Goal: Use online tool/utility: Utilize a website feature to perform a specific function

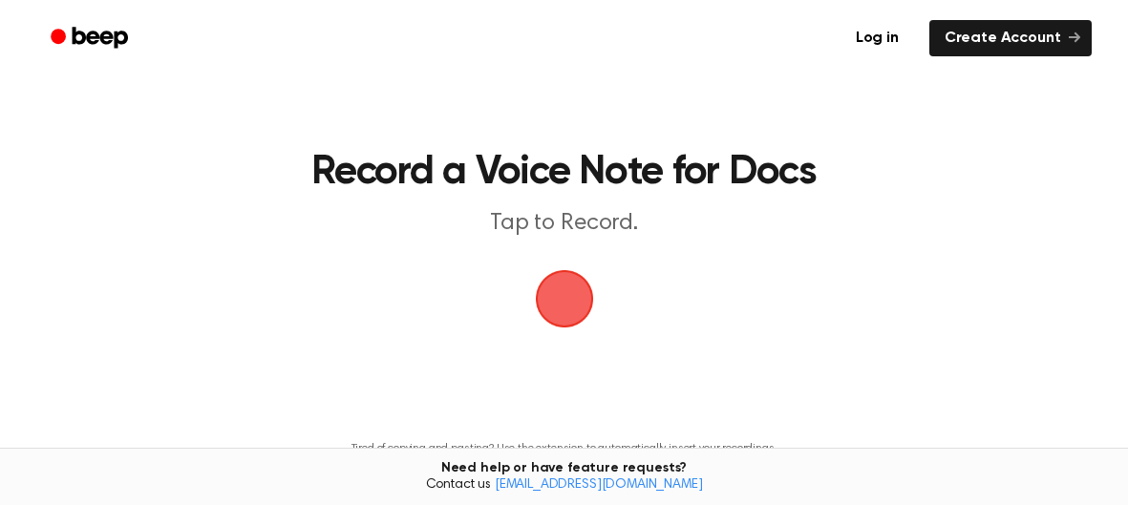
click at [565, 294] on span "button" at bounding box center [564, 298] width 53 height 53
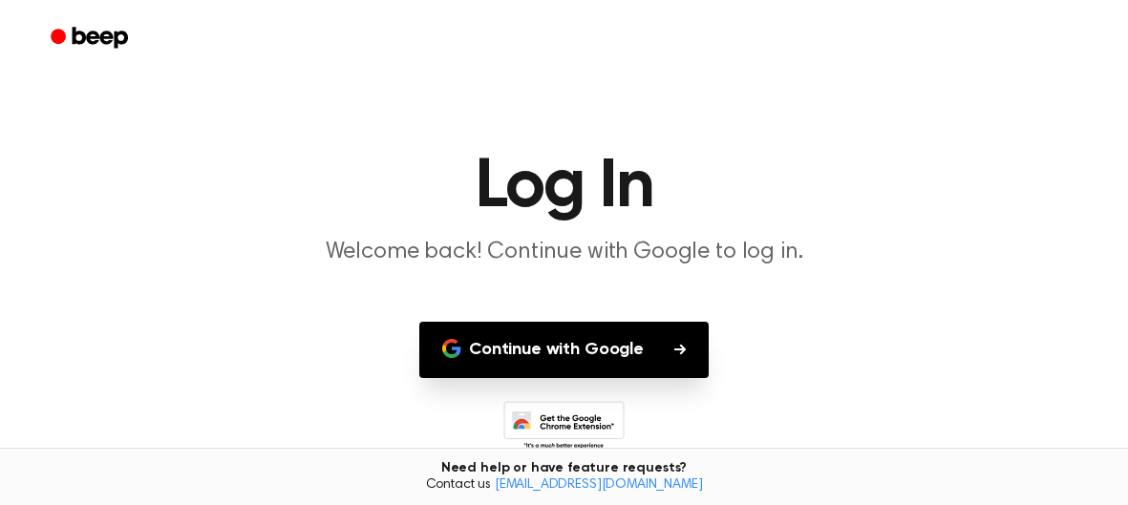
scroll to position [82, 0]
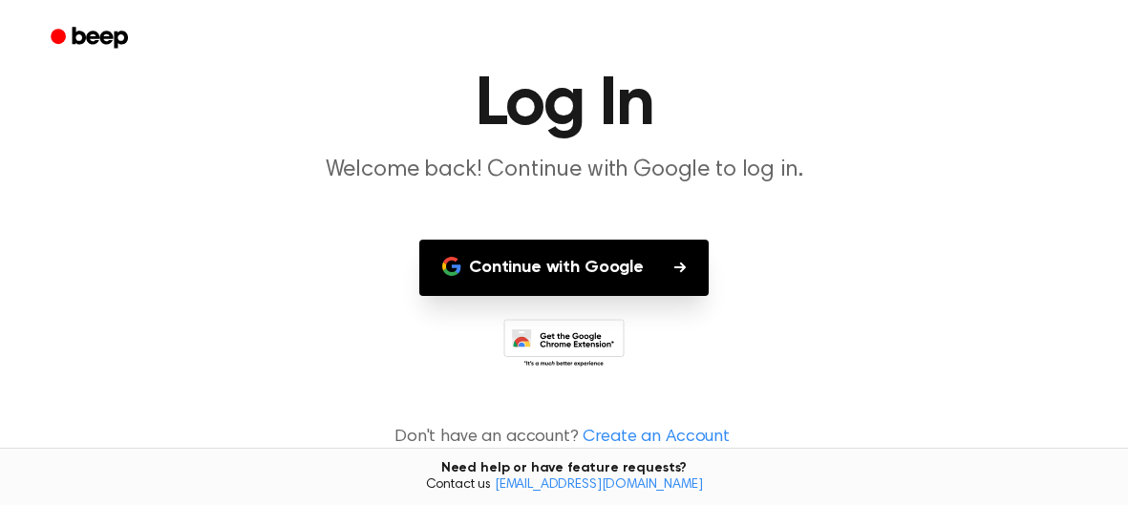
click at [563, 286] on button "Continue with Google" at bounding box center [563, 268] width 289 height 56
click at [683, 262] on icon "button" at bounding box center [679, 267] width 11 height 11
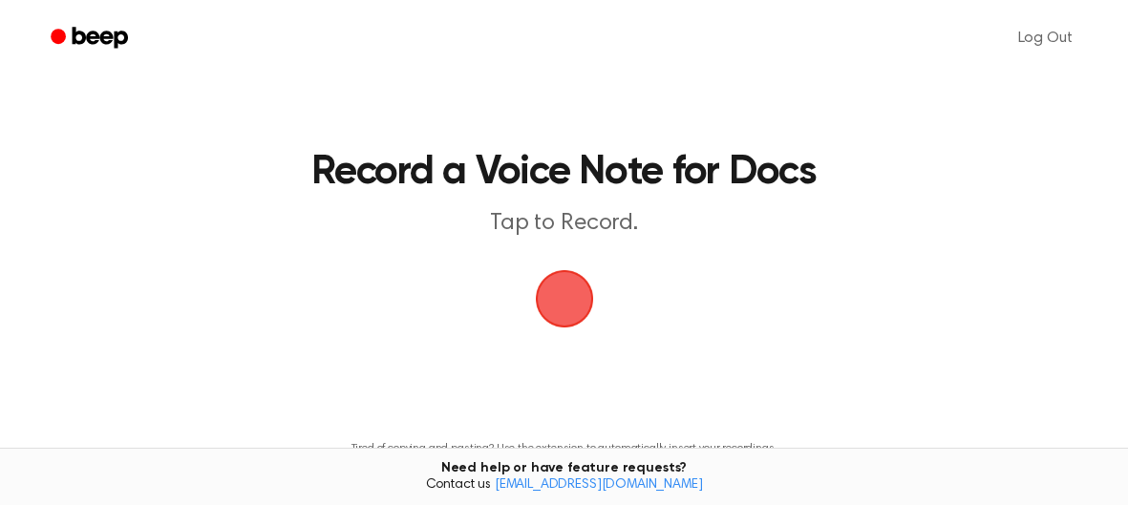
click at [603, 306] on main "Record a Voice Note for Docs Tap to Record. Tired of copying and pasting? Use t…" at bounding box center [564, 289] width 1128 height 578
click at [581, 304] on span "button" at bounding box center [564, 298] width 53 height 53
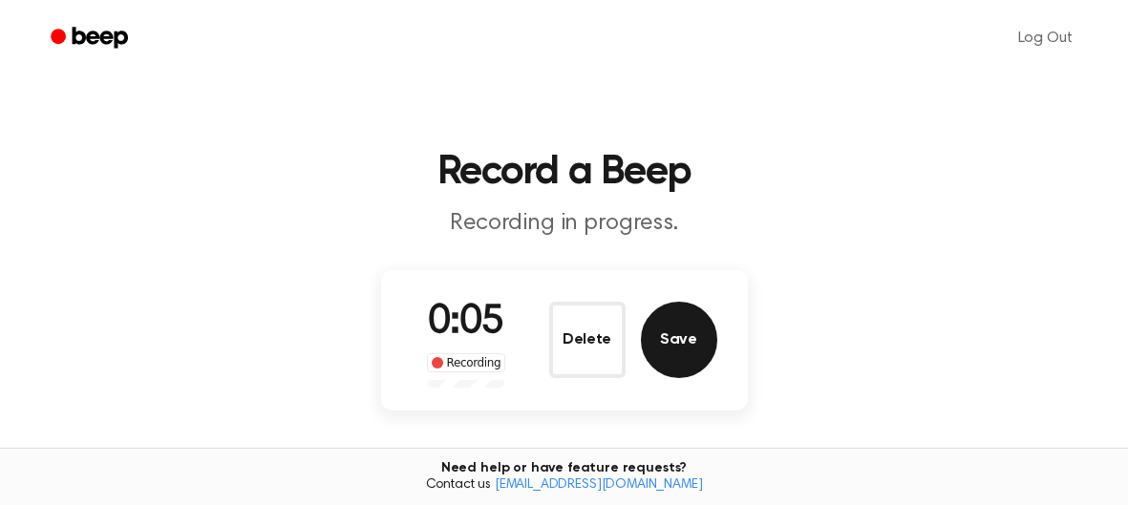
click at [668, 349] on button "Save" at bounding box center [679, 340] width 76 height 76
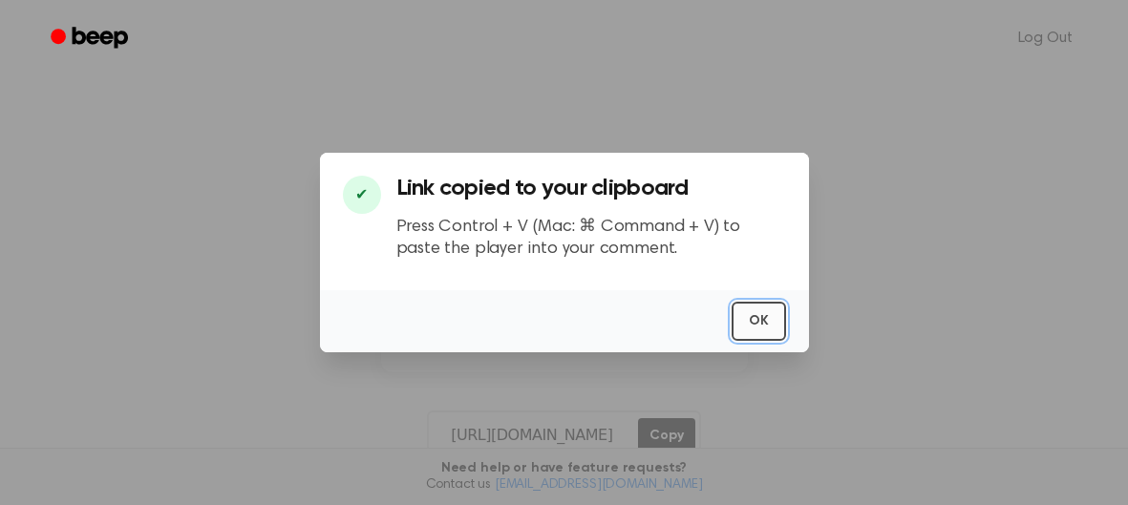
click at [770, 306] on button "OK" at bounding box center [759, 321] width 54 height 39
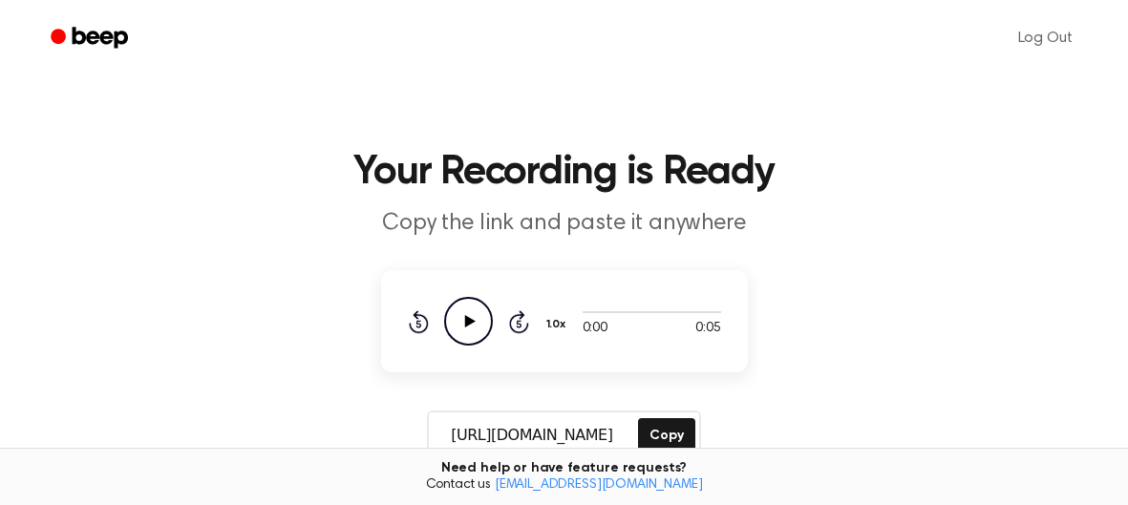
click at [456, 319] on icon "Play Audio" at bounding box center [468, 321] width 49 height 49
click at [817, 160] on h1 "Your Recording is Ready" at bounding box center [564, 173] width 978 height 40
click at [458, 308] on icon "Play Audio" at bounding box center [468, 321] width 49 height 49
